Goal: Transaction & Acquisition: Obtain resource

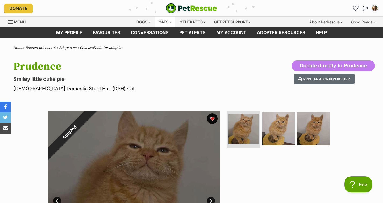
click at [163, 22] on div "Cats" at bounding box center [165, 22] width 20 height 11
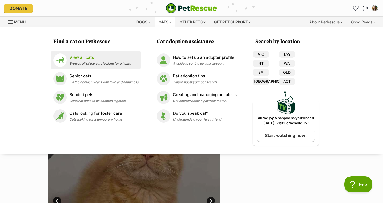
click at [92, 61] on div "View all cats Browse all of the cats looking for a home" at bounding box center [99, 60] width 61 height 11
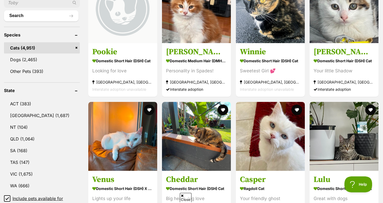
scroll to position [200, 0]
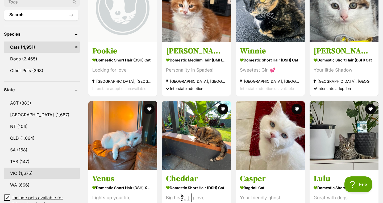
click at [30, 174] on link "VIC (1,675)" at bounding box center [42, 173] width 76 height 11
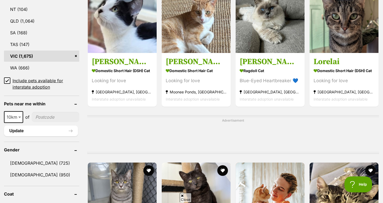
scroll to position [349, 0]
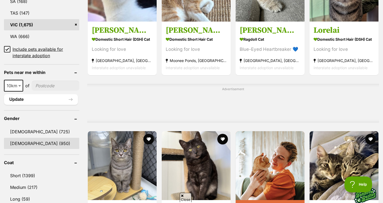
click at [26, 143] on link "[DEMOGRAPHIC_DATA] (950)" at bounding box center [41, 143] width 75 height 11
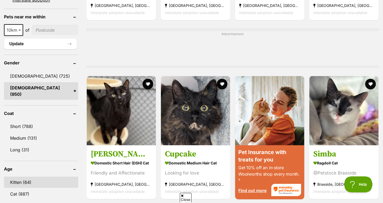
scroll to position [405, 0]
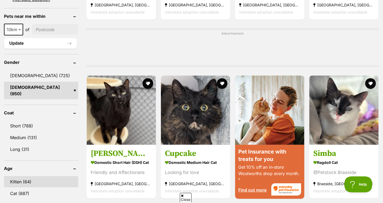
click at [33, 178] on link "Kitten (64)" at bounding box center [41, 181] width 74 height 11
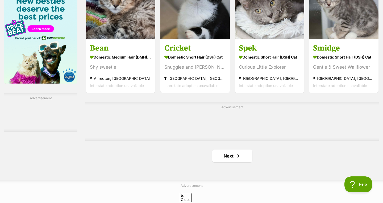
scroll to position [838, 0]
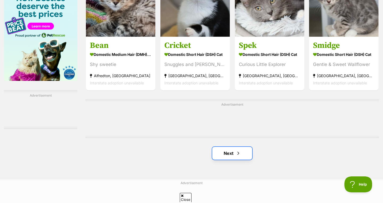
click at [225, 147] on link "Next" at bounding box center [232, 153] width 40 height 13
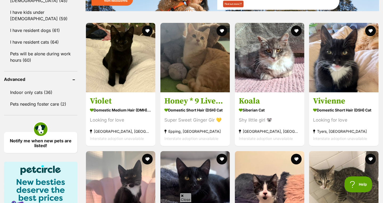
scroll to position [655, 0]
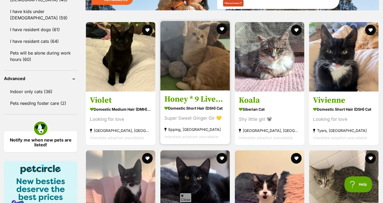
click at [207, 104] on strong "Domestic Short Hair (DSH) Cat" at bounding box center [194, 108] width 61 height 8
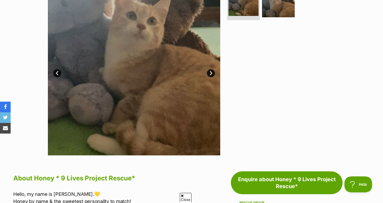
scroll to position [125, 0]
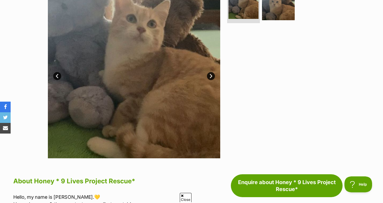
click at [208, 76] on link "Next" at bounding box center [211, 76] width 8 height 8
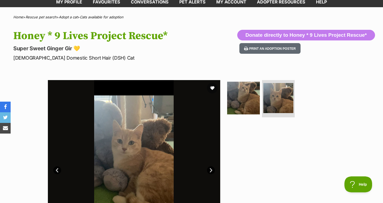
scroll to position [0, 0]
